Goal: Task Accomplishment & Management: Manage account settings

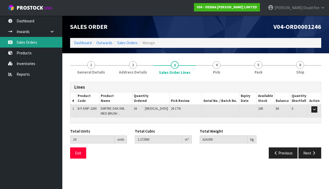
click at [27, 44] on link "Sales Orders" at bounding box center [31, 42] width 62 height 11
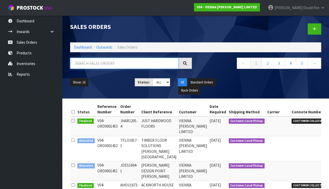
click at [84, 63] on input "text" at bounding box center [124, 63] width 108 height 11
type input "GOOD BROTHERS"
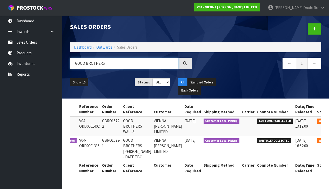
scroll to position [0, 24]
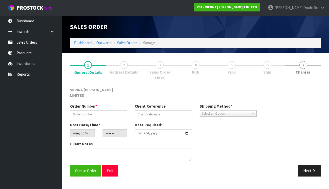
type input "GBRO1572-2"
type input "GOOD BROTHERS WALLS"
type input "[DATE]"
type input "09:23:00.000"
type input "[DATE]"
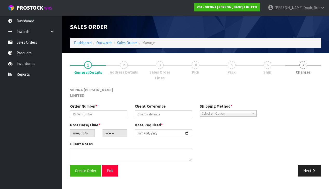
type textarea "GOOD BROTHERS WALLS COLLECTION IS NOW [DATE]"
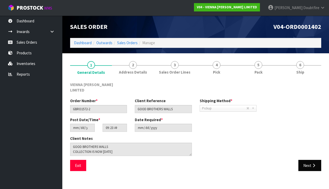
click at [308, 160] on button "Next" at bounding box center [309, 164] width 23 height 11
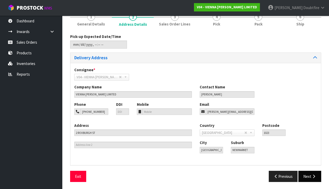
scroll to position [47, 0]
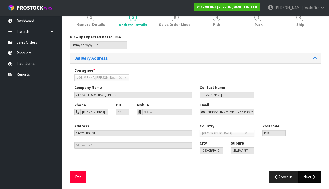
click at [313, 176] on icon "button" at bounding box center [313, 177] width 5 height 4
